Goal: Task Accomplishment & Management: Manage account settings

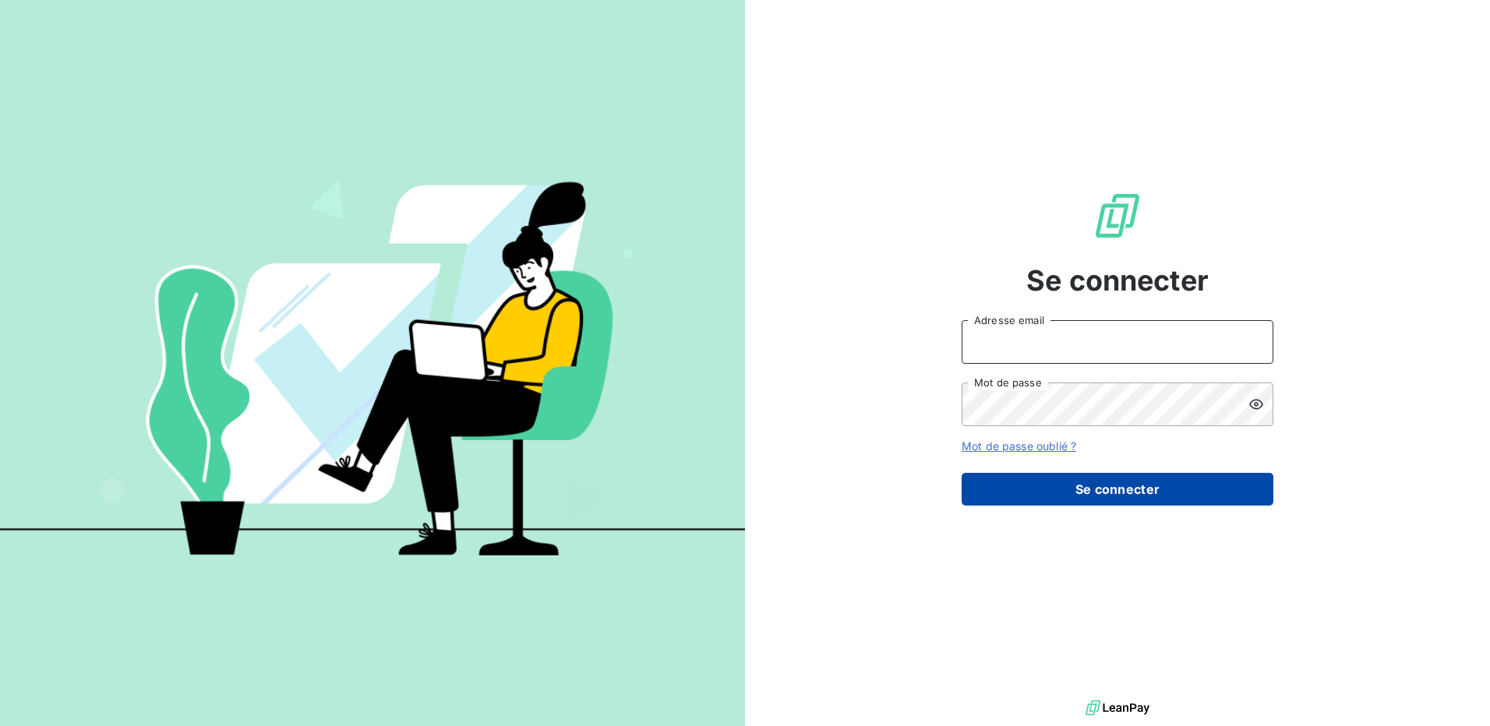
type input "[EMAIL_ADDRESS][DOMAIN_NAME]"
click at [1094, 492] on button "Se connecter" at bounding box center [1117, 489] width 312 height 33
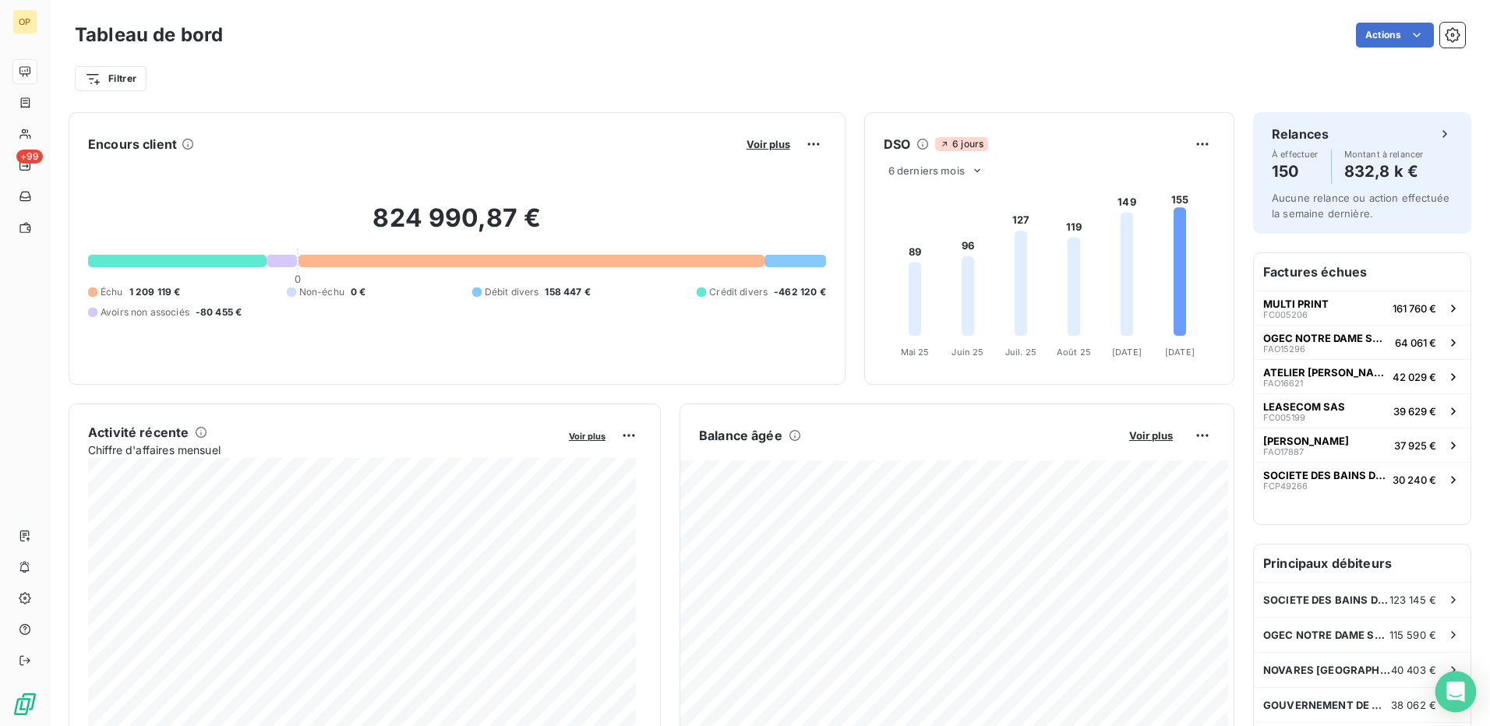
click at [1462, 688] on icon "Open Intercom Messenger" at bounding box center [1455, 692] width 18 height 20
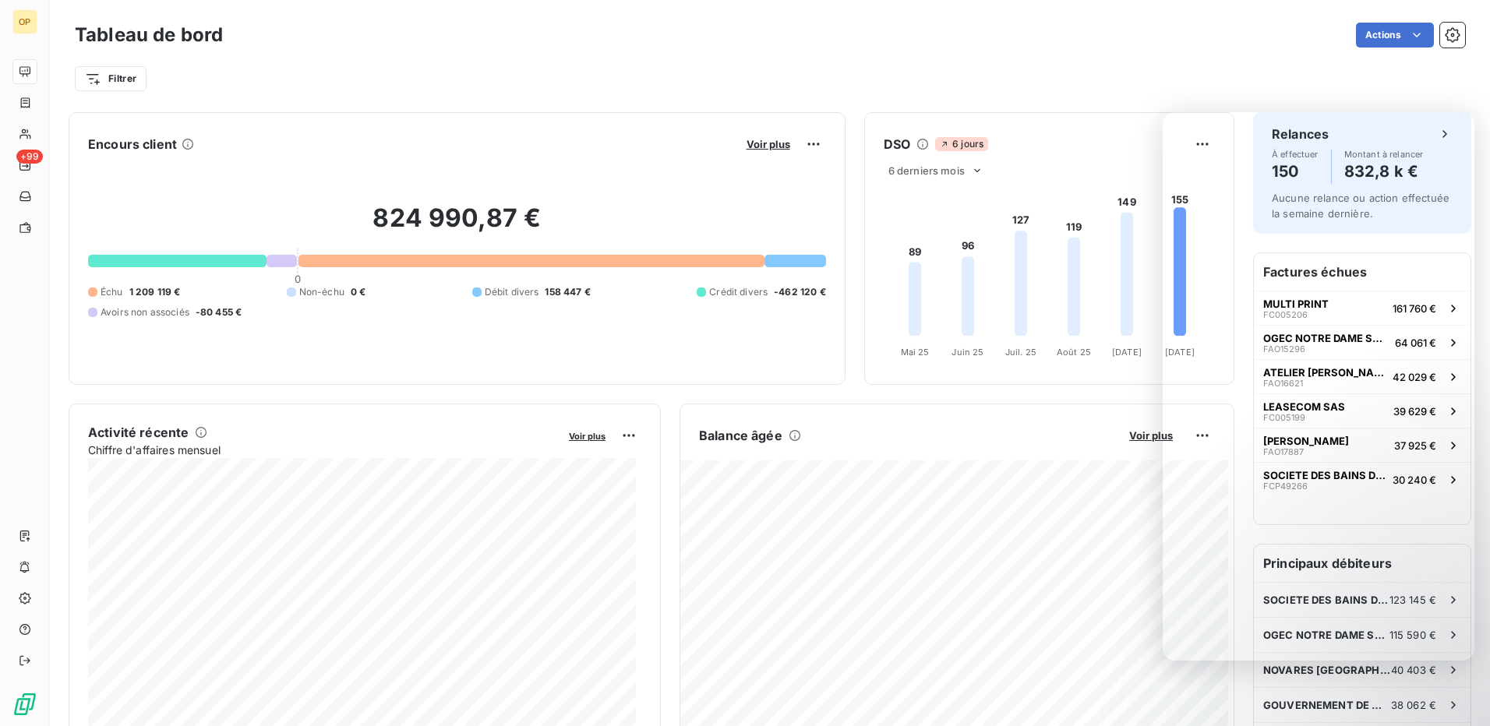
click at [750, 48] on div "Tableau de bord Actions" at bounding box center [770, 35] width 1390 height 33
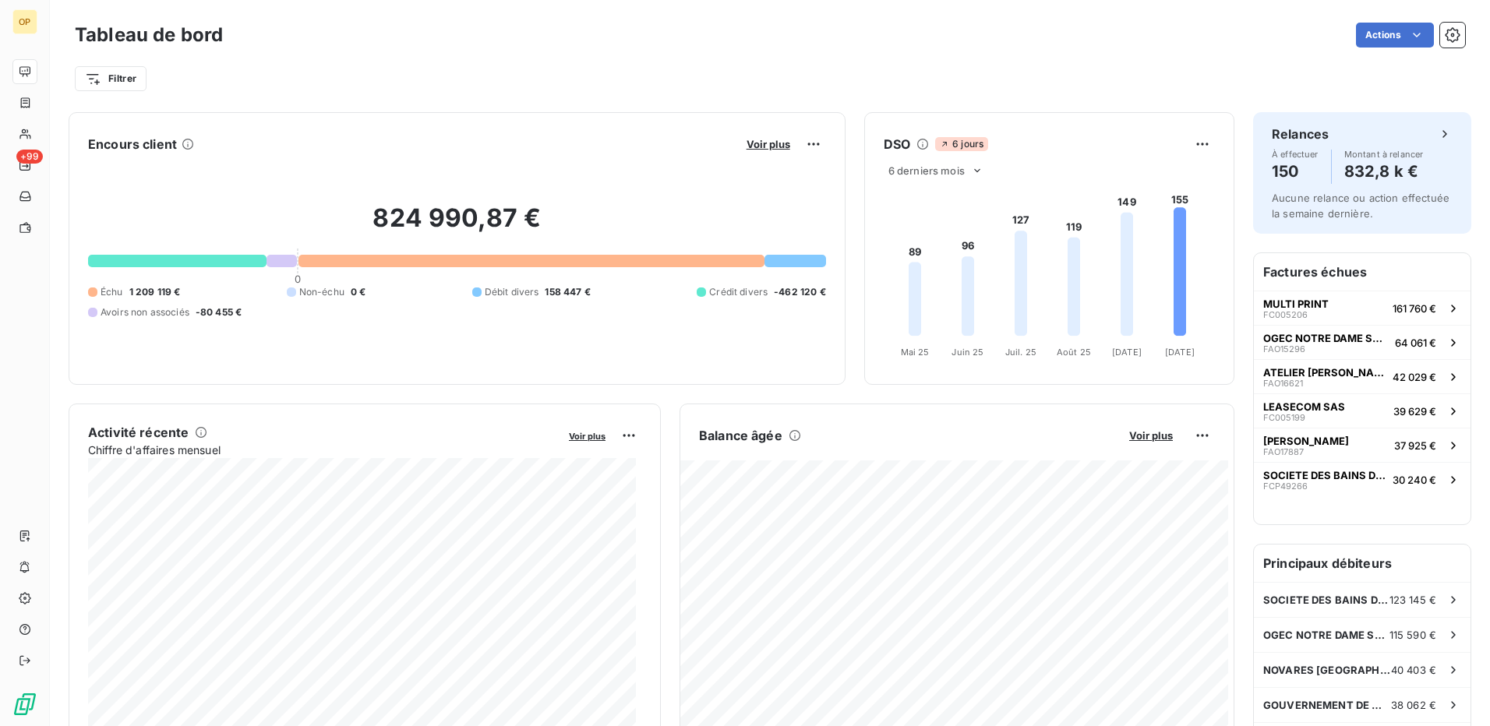
click at [1064, 65] on div "Filtrer" at bounding box center [770, 79] width 1390 height 30
click at [963, 25] on div "Actions" at bounding box center [853, 35] width 1223 height 25
